Goal: Information Seeking & Learning: Learn about a topic

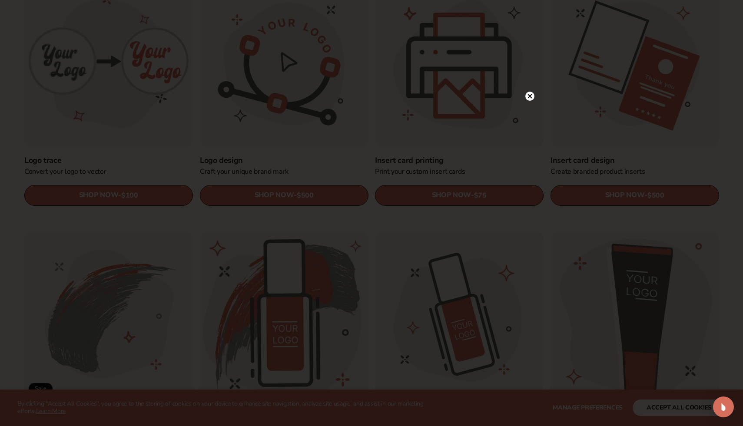
scroll to position [328, 0]
click at [532, 112] on circle at bounding box center [529, 113] width 9 height 9
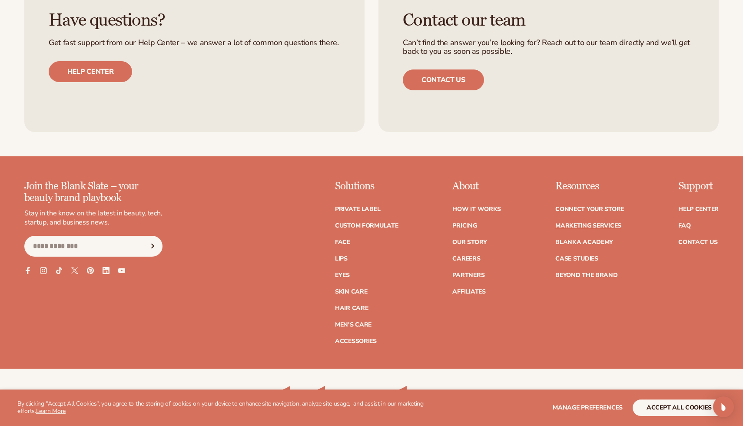
scroll to position [2002, 0]
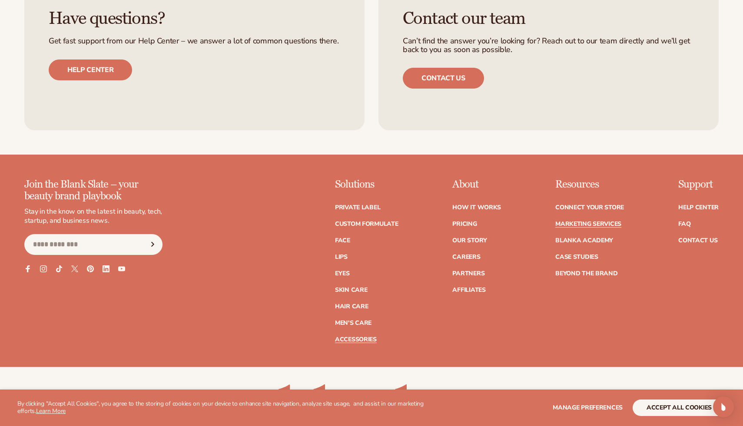
click at [368, 339] on link "Accessories" at bounding box center [356, 340] width 42 height 6
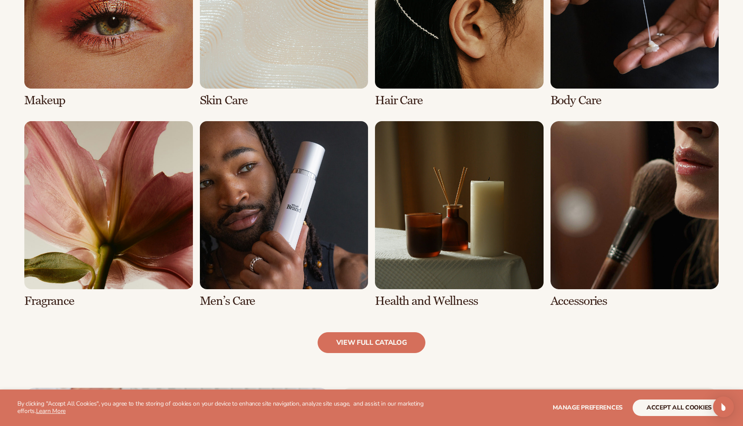
scroll to position [739, 0]
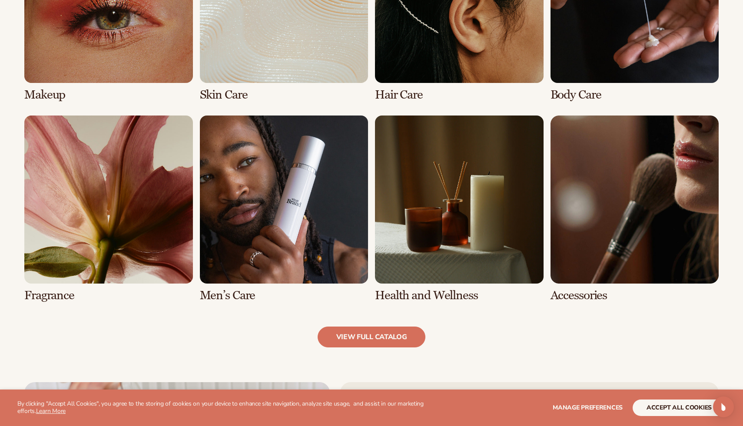
click at [474, 213] on link "7 / 8" at bounding box center [459, 209] width 169 height 187
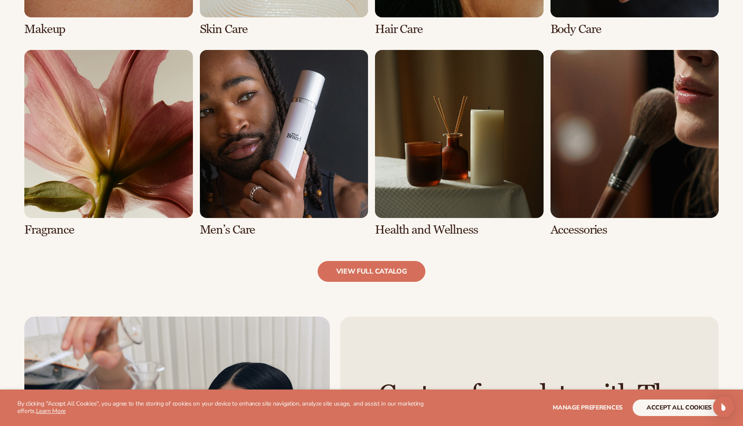
scroll to position [805, 0]
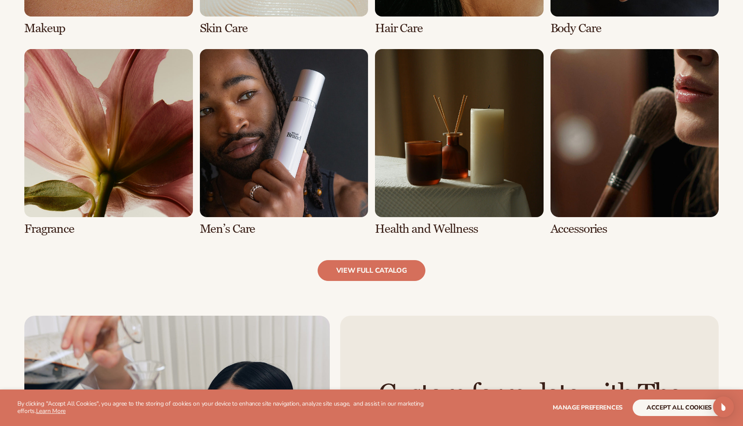
click at [428, 230] on link "7 / 8" at bounding box center [459, 142] width 169 height 187
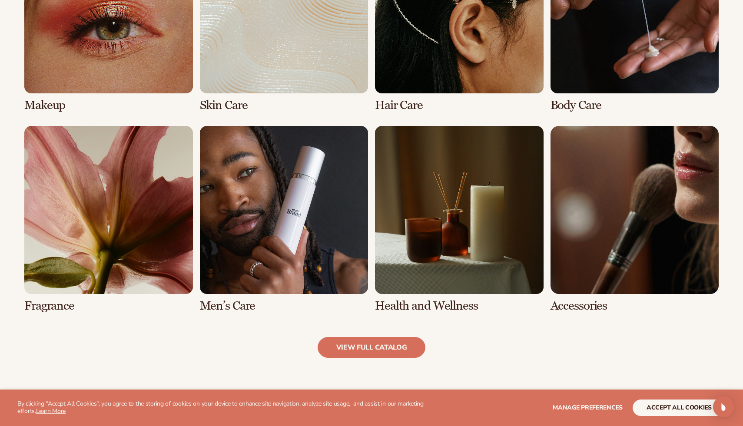
scroll to position [730, 0]
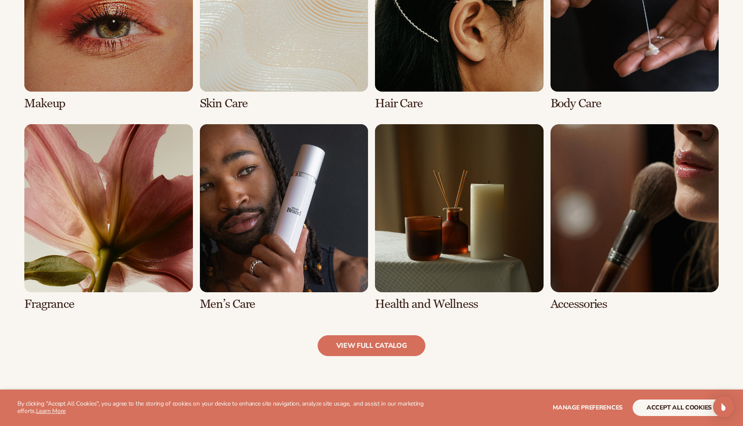
click at [608, 233] on link "8 / 8" at bounding box center [634, 217] width 169 height 187
click at [576, 306] on link "8 / 8" at bounding box center [634, 217] width 169 height 187
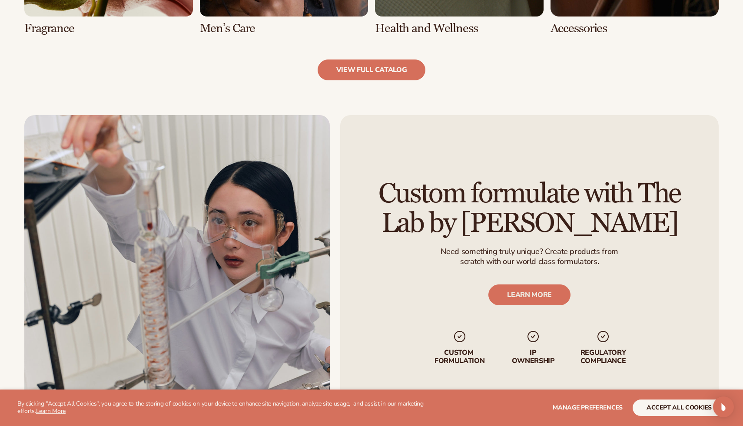
scroll to position [1007, 0]
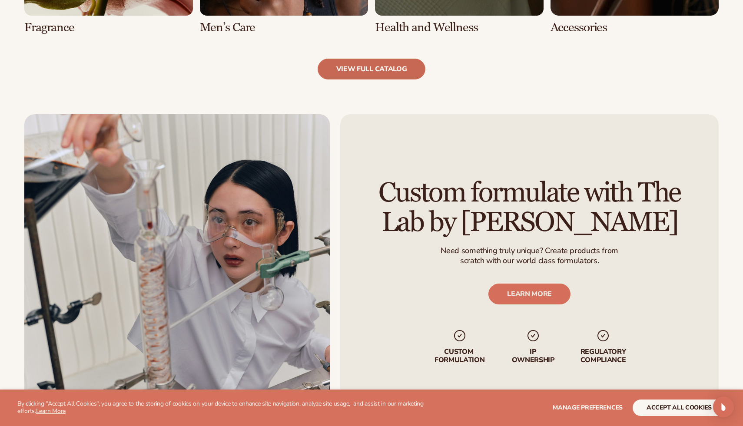
click at [396, 69] on link "view full catalog" at bounding box center [372, 69] width 108 height 21
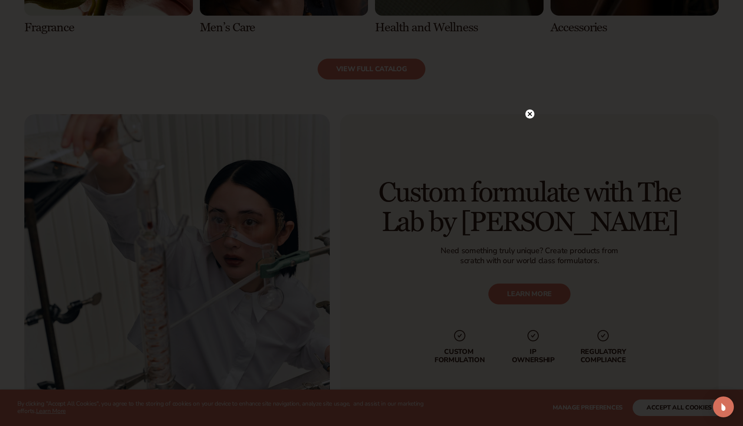
click at [528, 116] on icon at bounding box center [530, 114] width 4 height 4
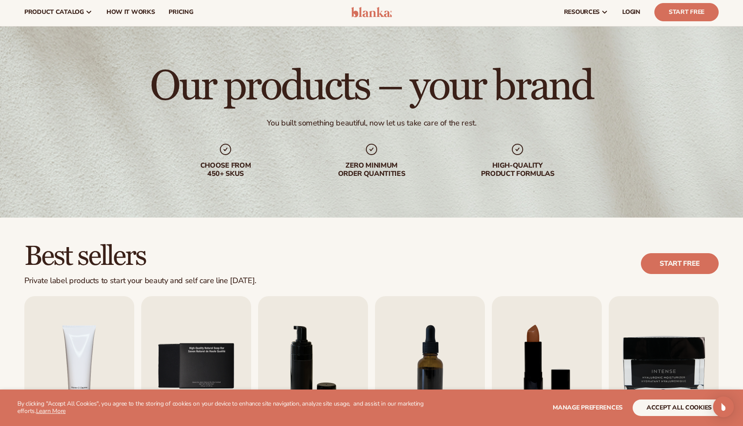
scroll to position [0, 0]
